Goal: Information Seeking & Learning: Learn about a topic

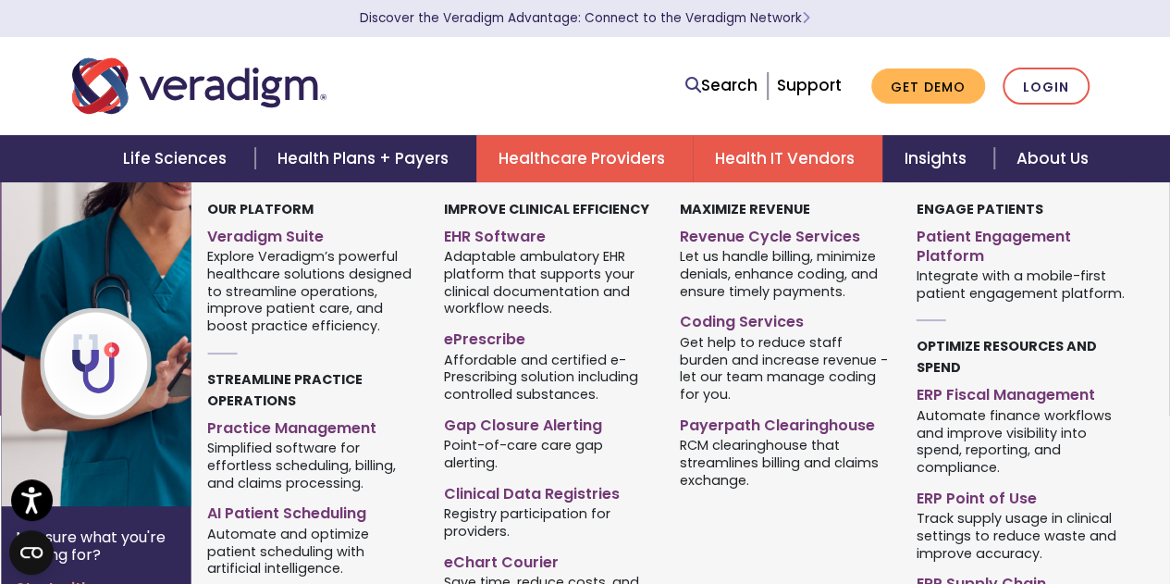
click at [600, 146] on link "Healthcare Providers" at bounding box center [584, 158] width 216 height 47
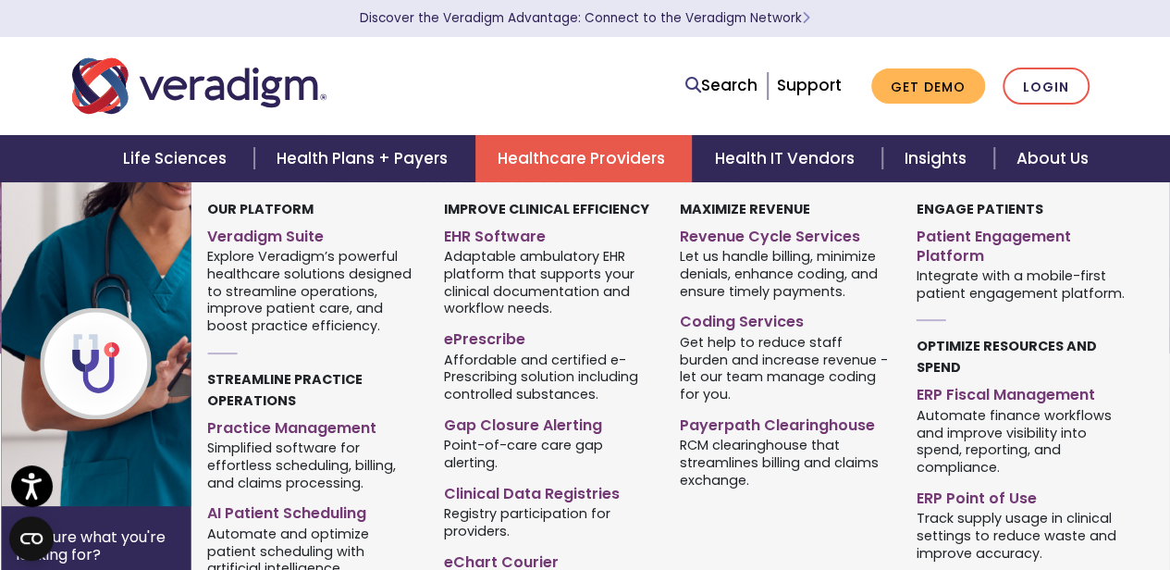
scroll to position [63, 0]
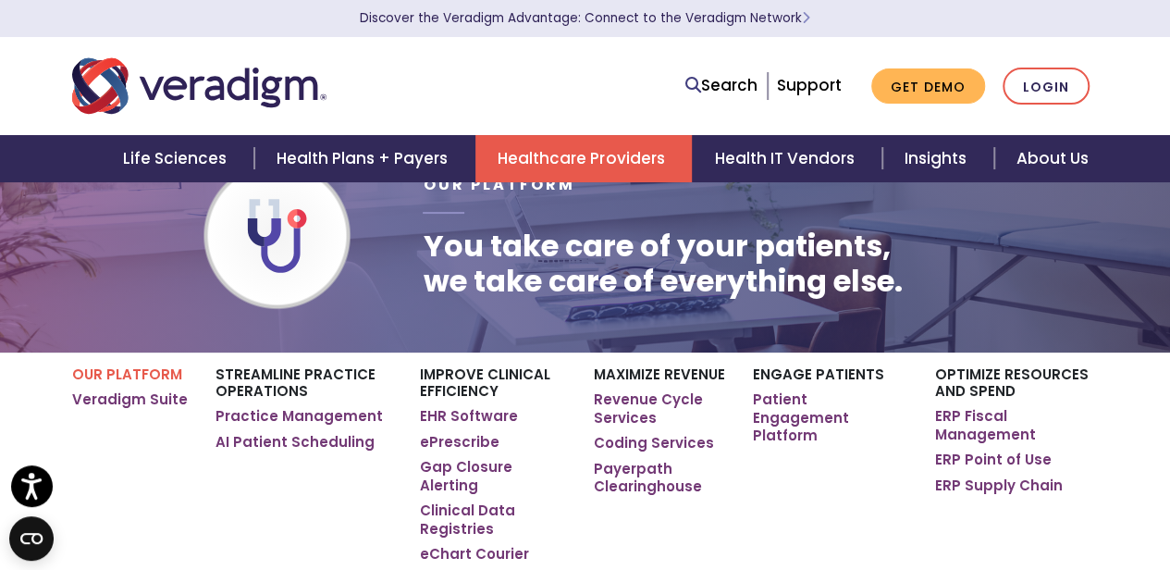
click at [594, 154] on link "Healthcare Providers" at bounding box center [584, 158] width 216 height 47
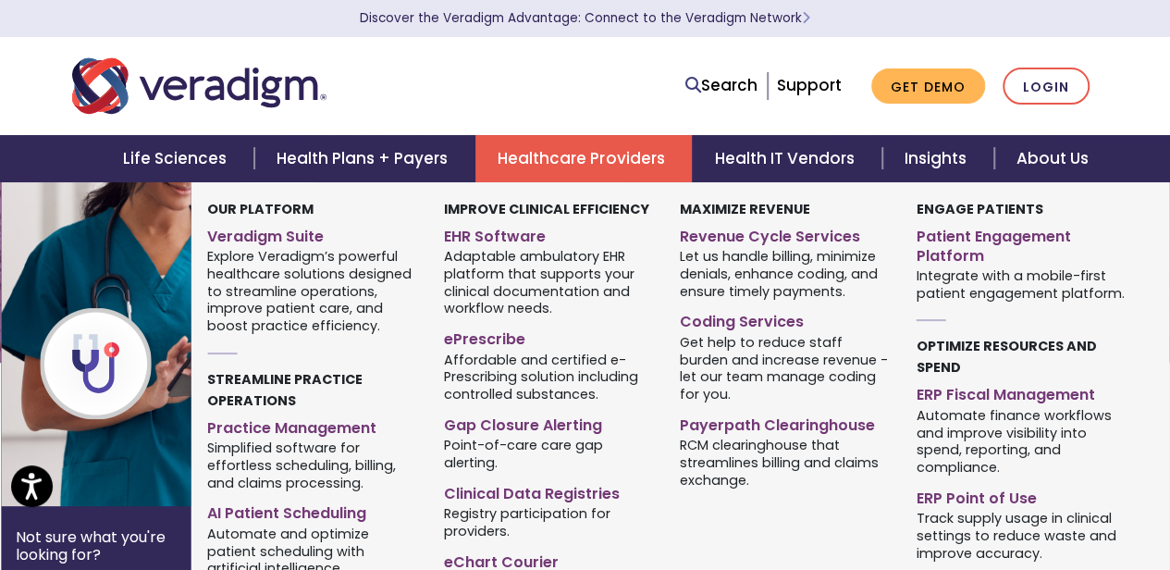
scroll to position [54, 0]
click at [503, 340] on link "ePrescribe" at bounding box center [548, 336] width 209 height 27
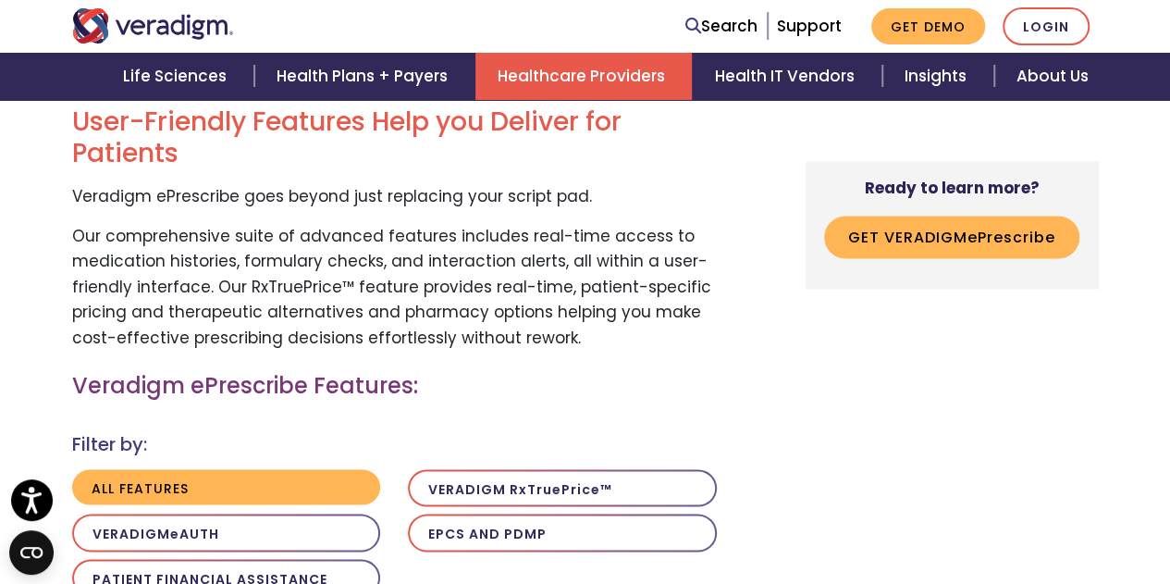
scroll to position [1479, 0]
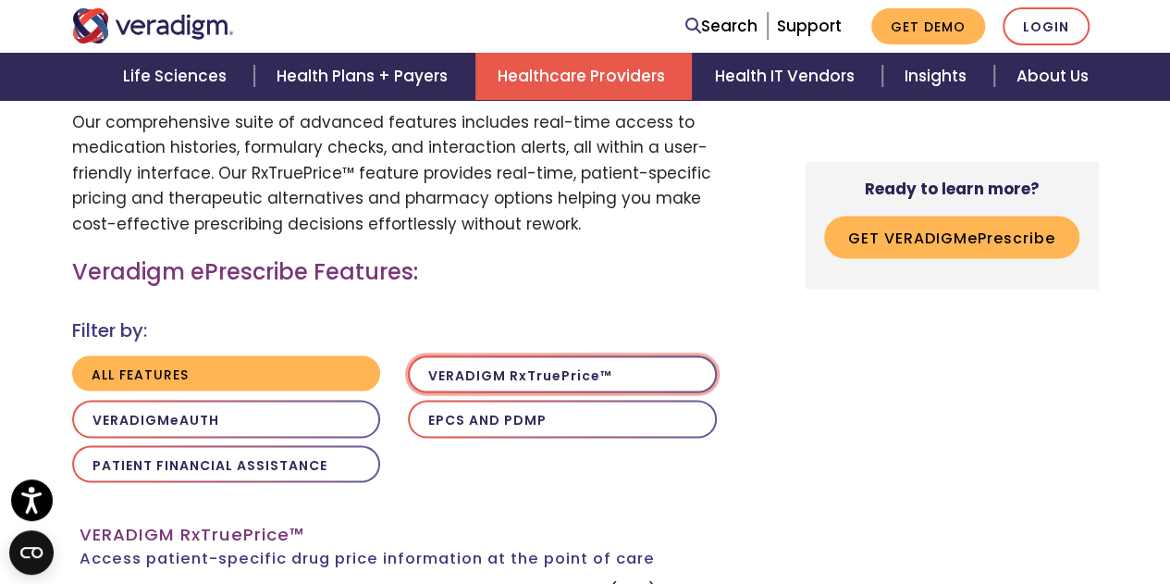
click at [577, 355] on button "Veradigm R x T rue P rice ™" at bounding box center [562, 374] width 309 height 38
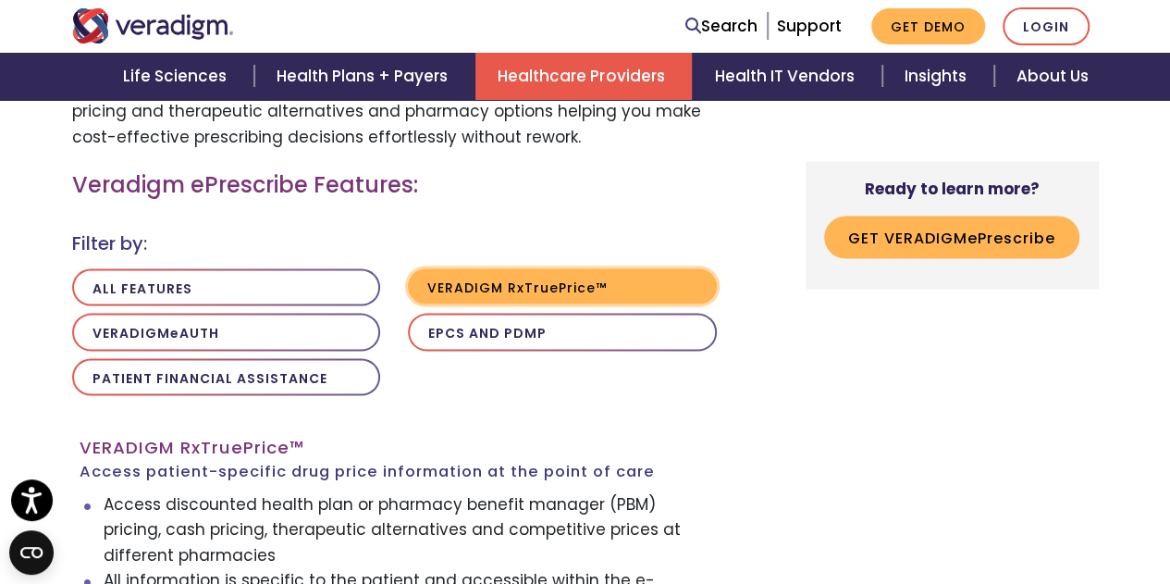
scroll to position [1674, 0]
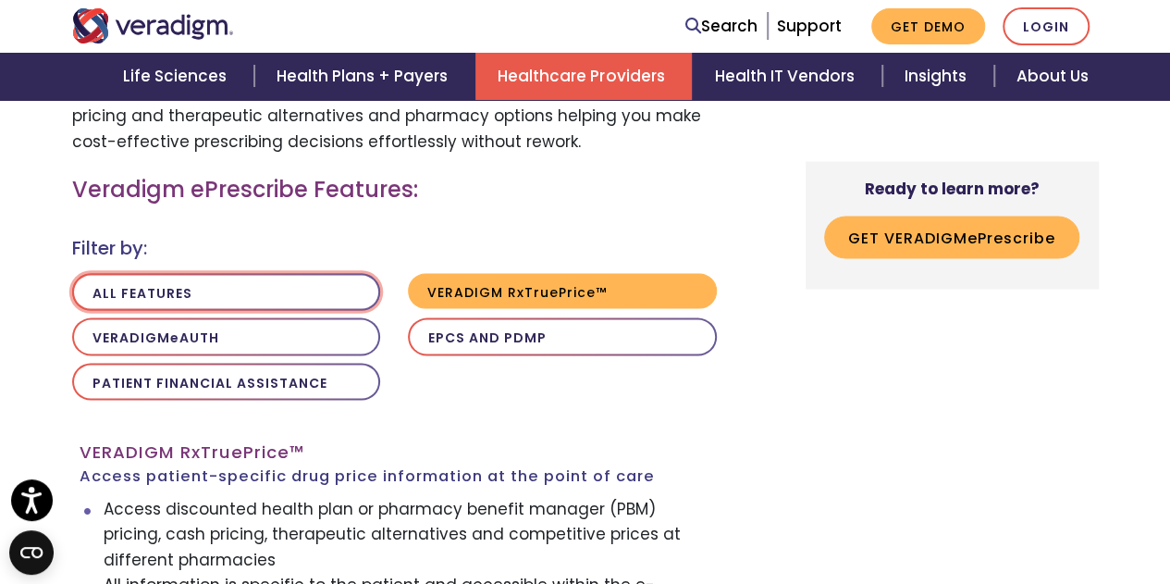
click at [286, 273] on button "All features" at bounding box center [226, 292] width 309 height 38
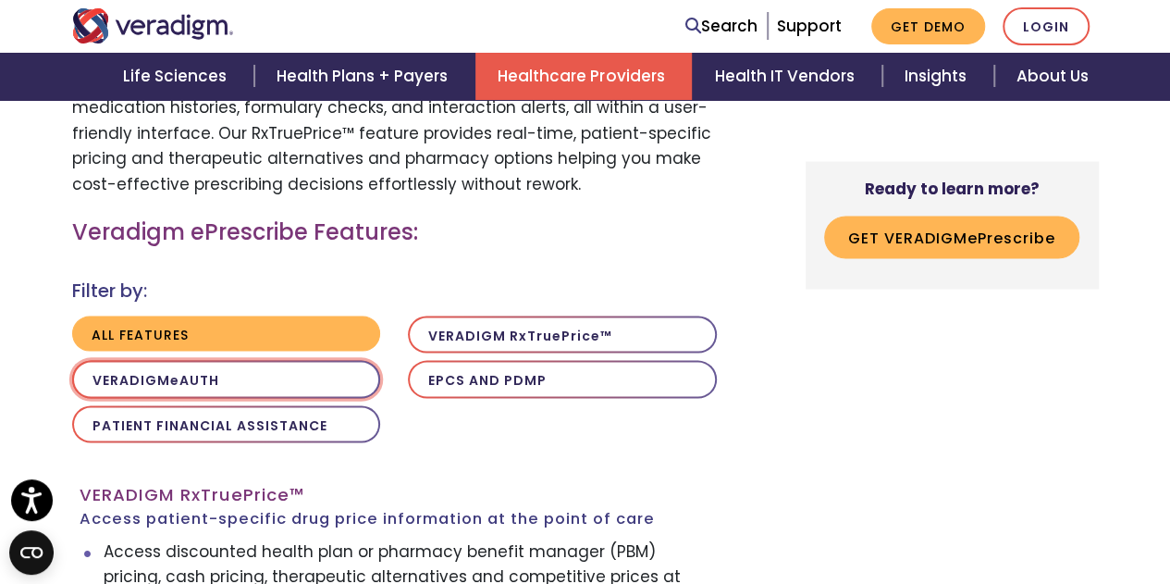
click at [309, 360] on button "Veradigm e AUTH" at bounding box center [226, 379] width 309 height 38
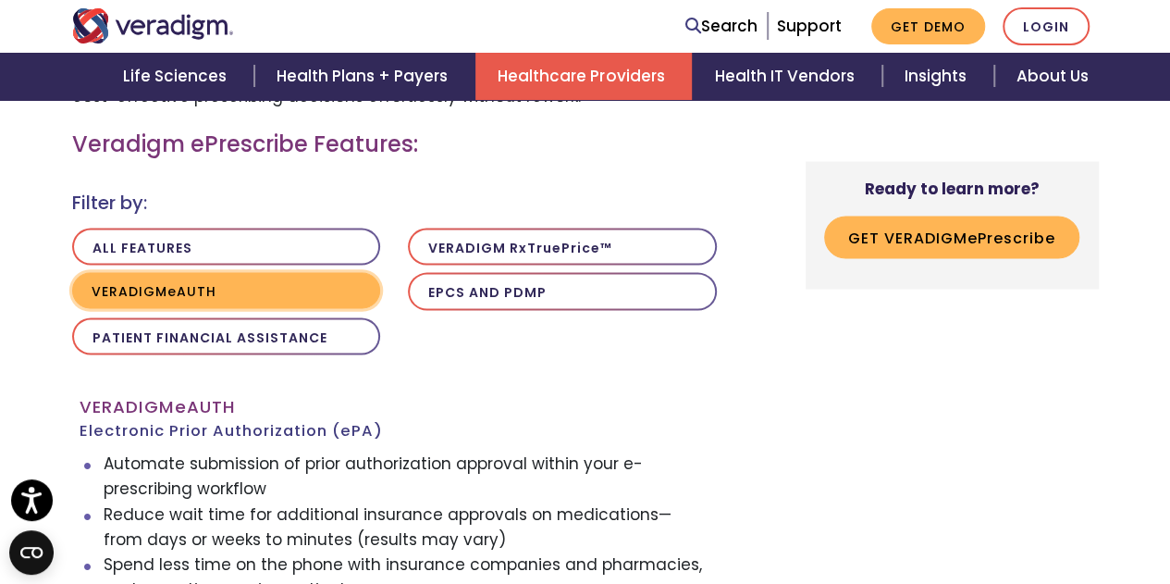
scroll to position [1641, 0]
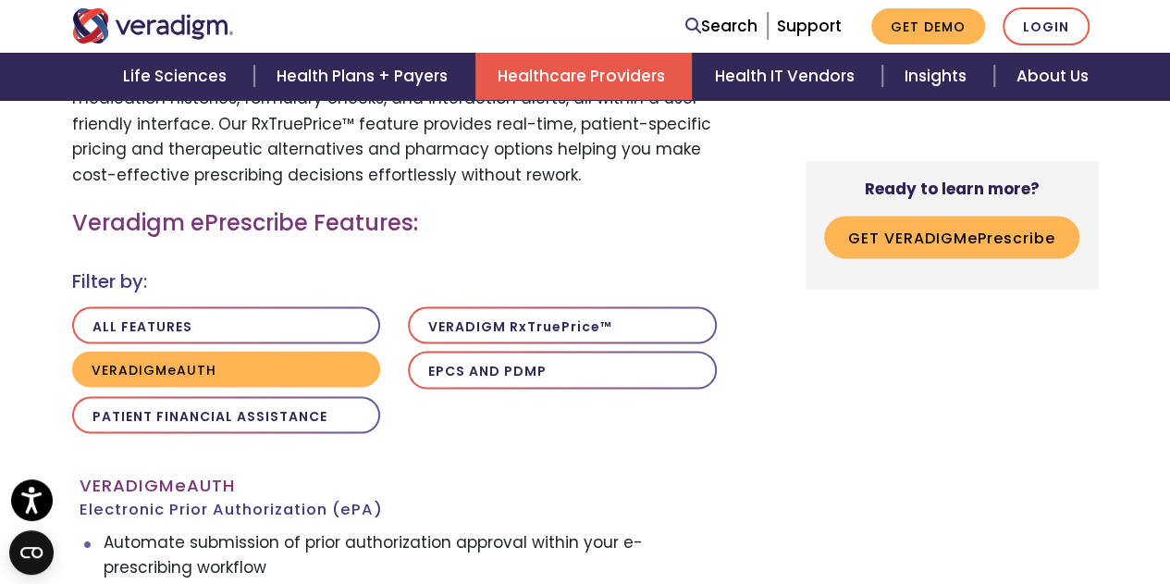
click at [335, 396] on button "Patient Financial Assistance" at bounding box center [226, 415] width 309 height 38
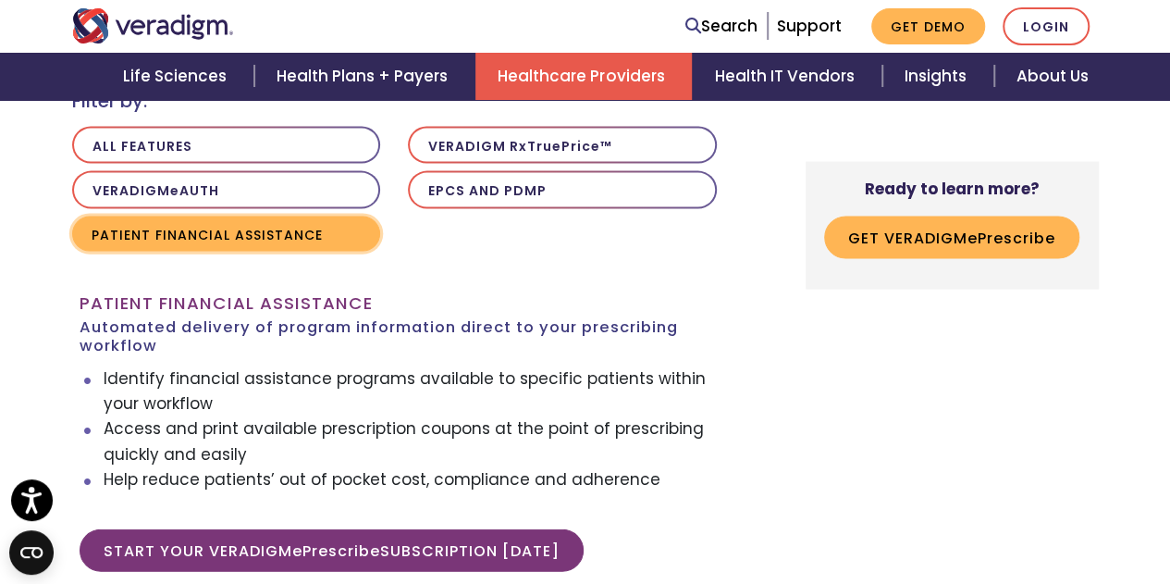
scroll to position [1562, 0]
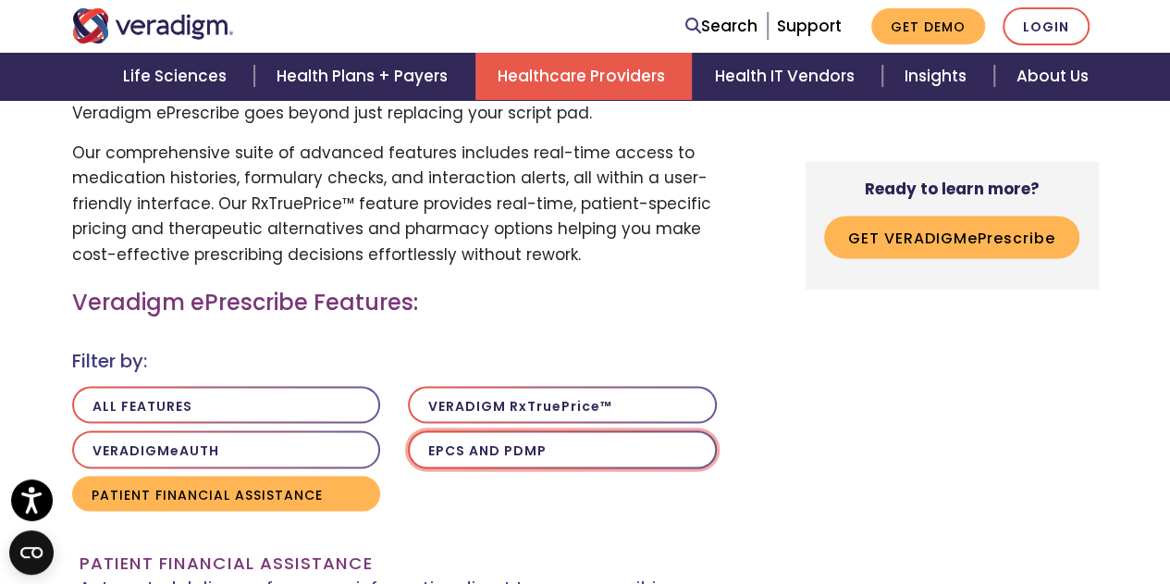
click at [497, 430] on button "EPCS AND PDMP" at bounding box center [562, 449] width 309 height 38
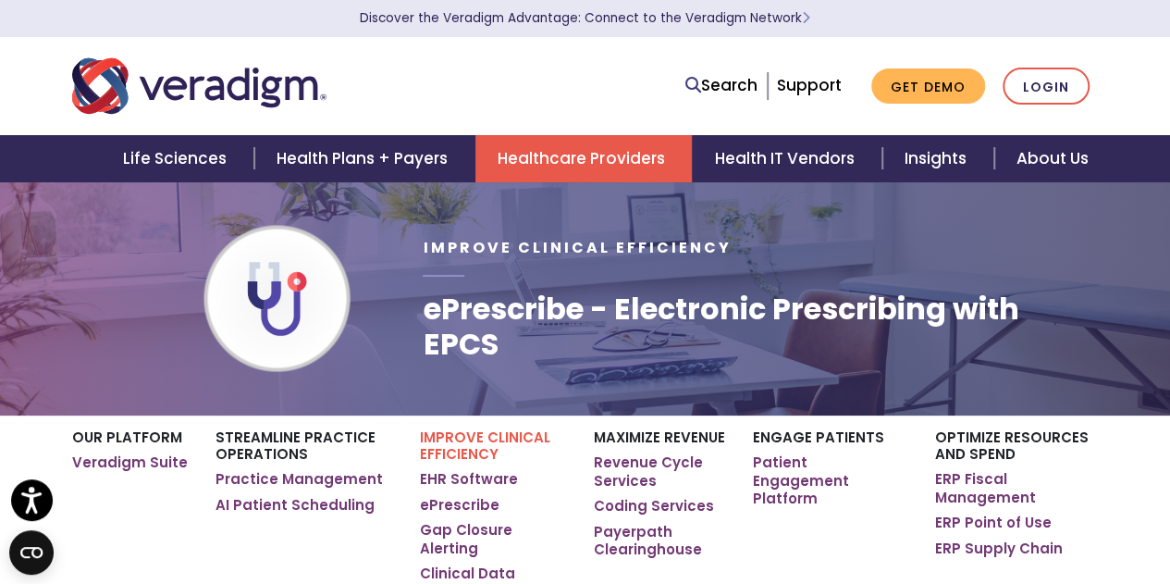
scroll to position [1562, 0]
